Goal: Task Accomplishment & Management: Complete application form

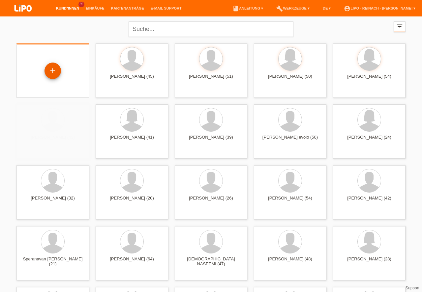
click at [52, 70] on div "+" at bounding box center [53, 70] width 16 height 11
click at [53, 70] on div "+" at bounding box center [53, 70] width 16 height 11
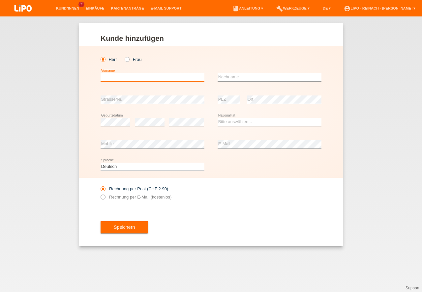
click at [109, 78] on input "text" at bounding box center [152, 77] width 104 height 8
type input "Stefan"
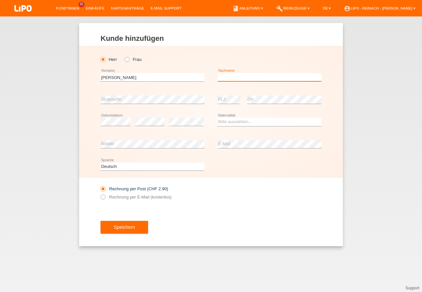
click at [234, 76] on input "text" at bounding box center [269, 77] width 104 height 8
type input "Dragomirovic"
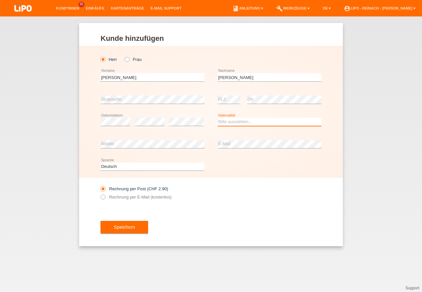
click at [257, 122] on select "Bitte auswählen... Schweiz Deutschland Liechtenstein Österreich ------------ Af…" at bounding box center [269, 122] width 104 height 8
select select "RS"
click at [0, 0] on option "Serbien" at bounding box center [0, 0] width 0 height 0
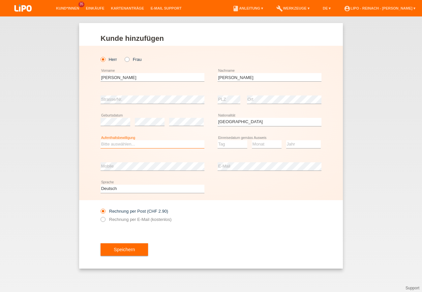
click at [122, 142] on select "Bitte auswählen... C B B - Flüchtlingsstatus Andere" at bounding box center [152, 144] width 104 height 8
select select "C"
click at [0, 0] on option "C" at bounding box center [0, 0] width 0 height 0
click at [247, 145] on div "Tag 01 02 03 04 05 06 07 08 09 10 11 12 13 14 15 16 17 18 19 20 21 22 23 24 25 …" at bounding box center [269, 144] width 104 height 22
click at [233, 143] on select "Tag 01 02 03 04 05 06 07 08 09 10 11" at bounding box center [232, 144] width 30 height 8
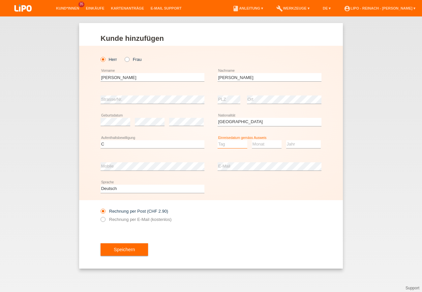
select select "23"
click at [0, 0] on option "23" at bounding box center [0, 0] width 0 height 0
click at [258, 142] on select "Monat 01 02 03 04 05 06 07 08 09 10 11" at bounding box center [267, 144] width 30 height 8
drag, startPoint x: 252, startPoint y: 190, endPoint x: 279, endPoint y: 157, distance: 42.6
select select "07"
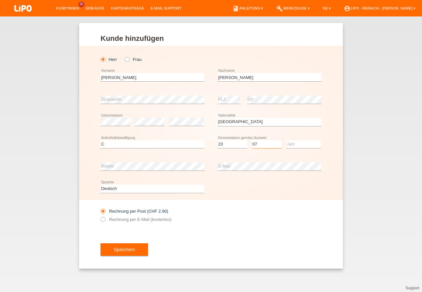
click at [0, 0] on option "07" at bounding box center [0, 0] width 0 height 0
click at [291, 145] on select "Jahr 2025 2024 2023 2022 2021 2020 2019 2018 2017 2016 2015 2014 2013 2012 2011…" at bounding box center [303, 144] width 35 height 8
select select "2006"
click at [99, 216] on icon at bounding box center [99, 216] width 0 height 0
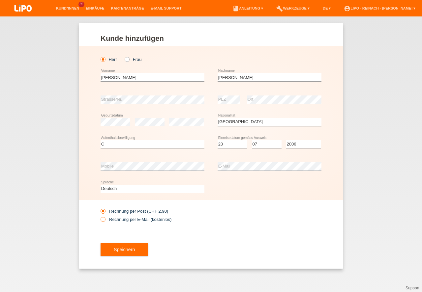
click at [102, 219] on input "Rechnung per E-Mail (kostenlos)" at bounding box center [102, 221] width 4 height 8
radio input "true"
click at [132, 249] on button "Speichern" at bounding box center [123, 249] width 47 height 13
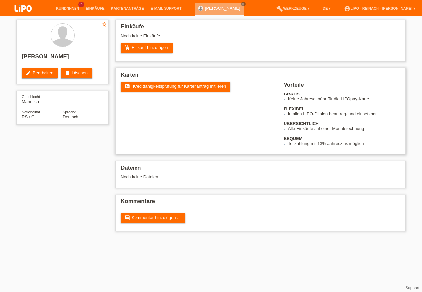
click at [165, 86] on span "Kreditfähigkeitsprüfung für Kartenantrag initiieren" at bounding box center [179, 86] width 93 height 5
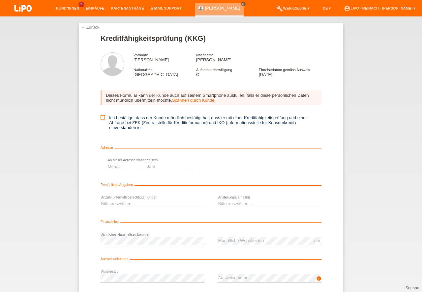
click at [102, 115] on div "Dieses Formular kann der Kunde auch auf seinem Smartphone ausfüllen, falls er d…" at bounding box center [210, 112] width 221 height 57
click at [101, 118] on icon at bounding box center [102, 117] width 4 height 4
click at [101, 118] on input "Ich bestätige, dass der Kunde mündlich bestätigt hat, dass er mit einer Kreditf…" at bounding box center [102, 117] width 4 height 4
checkbox input "true"
click at [236, 167] on select "Monat 01 02 03 04 05 06 07 08 09 10" at bounding box center [234, 167] width 34 height 8
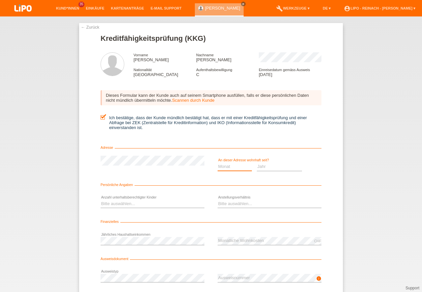
select select "01"
click at [0, 0] on option "01" at bounding box center [0, 0] width 0 height 0
click at [268, 166] on select "Jahr 2025 2024 2023 2022 2021 2020 2019 2018 2017 2016 2015 2014 2013 2012 2011…" at bounding box center [279, 167] width 45 height 8
click at [267, 167] on select "Jahr 2025 2024 2023 2022 2021 2020 2019 2018 2017 2016 2015 2014 2013 2012 2011…" at bounding box center [279, 167] width 45 height 8
select select "2006"
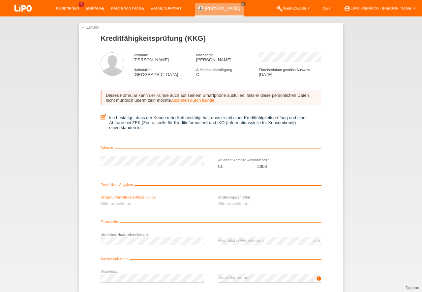
click at [123, 202] on select "Bitte auswählen... 0 1 2 3 4 5 6 7 8 9" at bounding box center [152, 204] width 104 height 8
select select "0"
click at [0, 0] on option "0" at bounding box center [0, 0] width 0 height 0
click at [222, 205] on select "Bitte auswählen... Unbefristet Befristet Lehrling/Student Pensioniert Nicht arb…" at bounding box center [269, 204] width 104 height 8
select select "UNLIMITED"
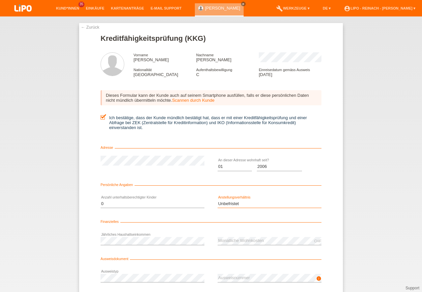
click at [0, 0] on option "Unbefristet" at bounding box center [0, 0] width 0 height 0
drag, startPoint x: 366, startPoint y: 202, endPoint x: 367, endPoint y: 210, distance: 8.0
click at [367, 202] on div "← Zurück Kreditfähigkeitsprüfung (KKG) Vorname Stefan Nachname Dragomirovic Nat…" at bounding box center [211, 154] width 422 height 276
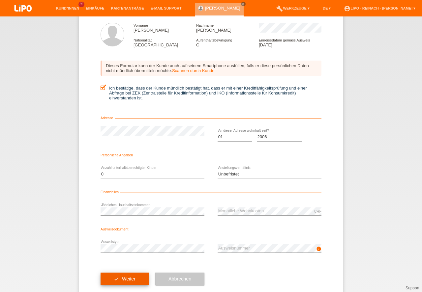
click at [116, 281] on button "check Weiter" at bounding box center [124, 279] width 48 height 13
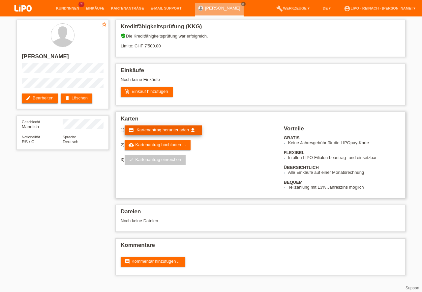
click at [168, 131] on span "Kartenantrag herunterladen" at bounding box center [162, 129] width 52 height 5
click at [396, 10] on link "account_circle LIPO - Reinach - [PERSON_NAME] ▾" at bounding box center [379, 8] width 78 height 4
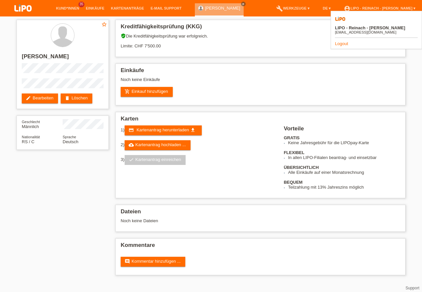
click at [341, 41] on link "Logout" at bounding box center [341, 43] width 13 height 5
